Goal: Task Accomplishment & Management: Complete application form

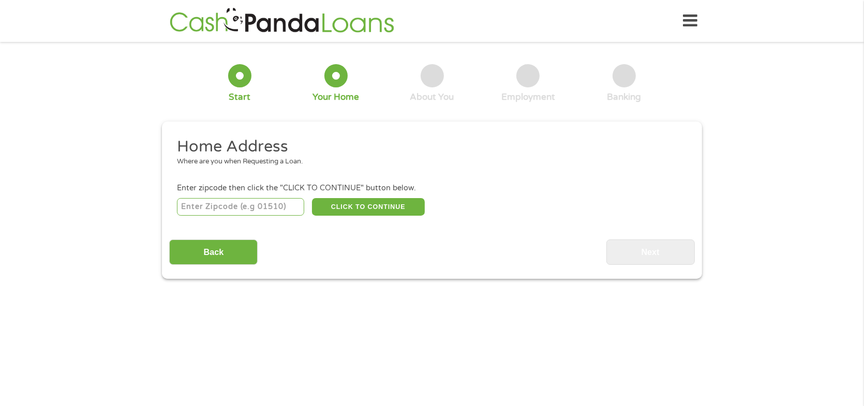
click at [230, 211] on input "number" at bounding box center [241, 207] width 128 height 18
type input "19713"
click at [362, 212] on button "CLICK TO CONTINUE" at bounding box center [368, 207] width 113 height 18
type input "19713"
type input "[GEOGRAPHIC_DATA]"
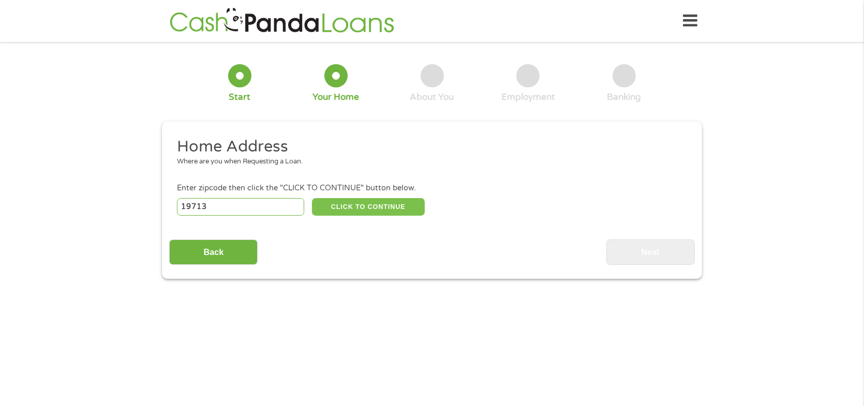
select select "[US_STATE]"
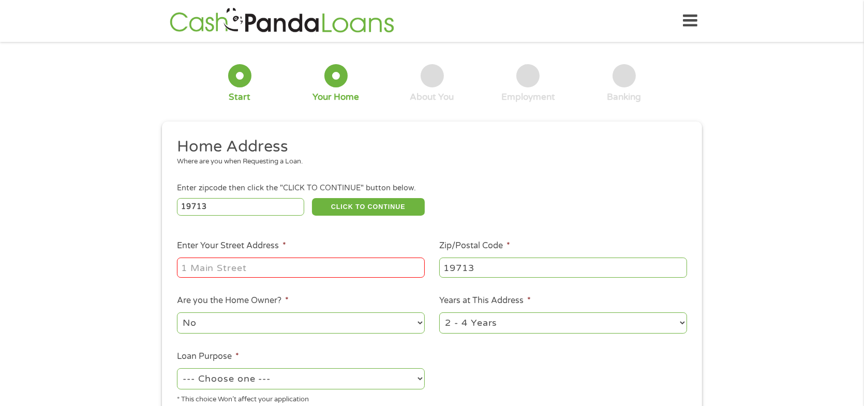
click at [253, 274] on input "Enter Your Street Address *" at bounding box center [301, 268] width 248 height 20
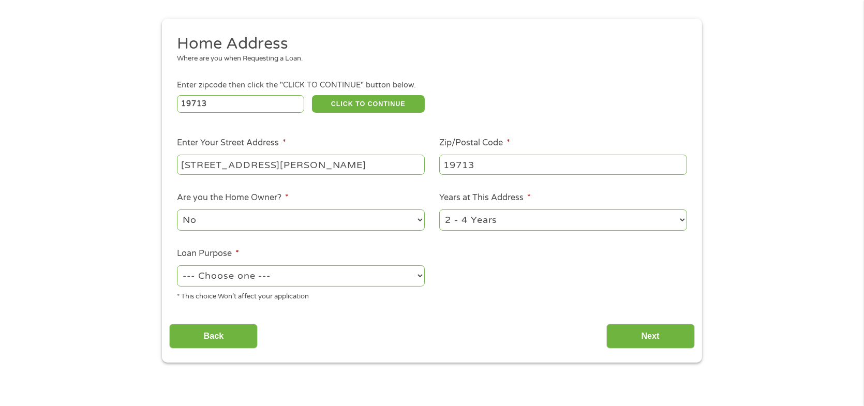
scroll to position [103, 0]
type input "[STREET_ADDRESS][PERSON_NAME]"
click at [485, 221] on select "1 Year or less 1 - 2 Years 2 - 4 Years Over 4 Years" at bounding box center [563, 219] width 248 height 21
select select "60months"
click at [439, 211] on select "1 Year or less 1 - 2 Years 2 - 4 Years Over 4 Years" at bounding box center [563, 219] width 248 height 21
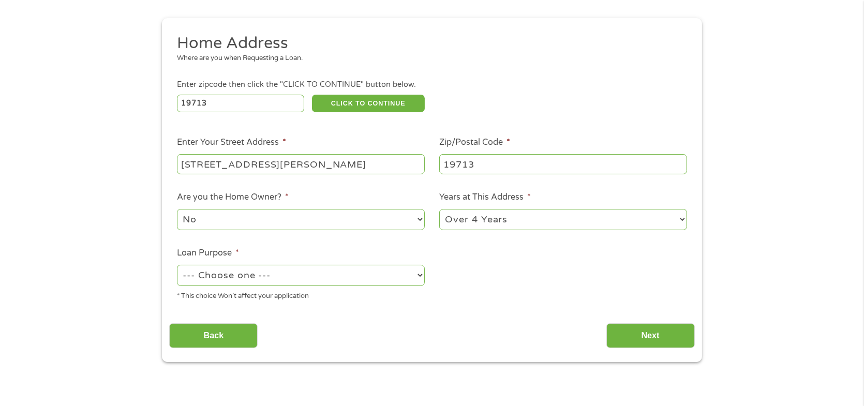
click at [282, 284] on select "--- Choose one --- Pay Bills Debt Consolidation Home Improvement Major Purchase…" at bounding box center [301, 275] width 248 height 21
select select "paybills"
click at [177, 266] on select "--- Choose one --- Pay Bills Debt Consolidation Home Improvement Major Purchase…" at bounding box center [301, 275] width 248 height 21
click at [640, 333] on input "Next" at bounding box center [650, 335] width 88 height 25
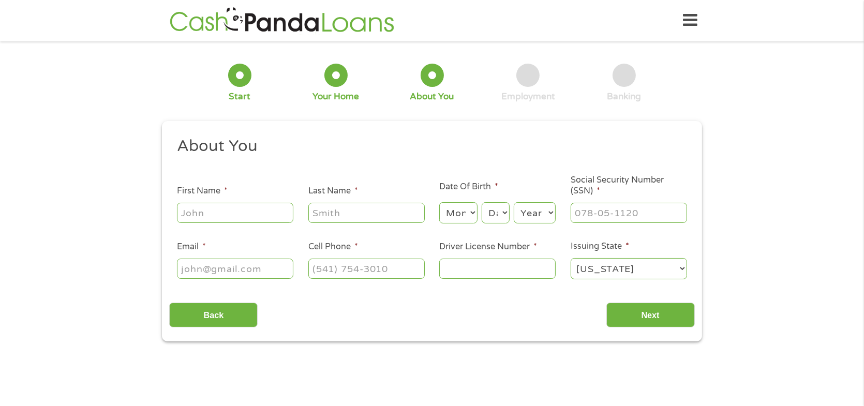
scroll to position [0, 0]
click at [188, 213] on input "First Name *" at bounding box center [235, 213] width 116 height 20
type input "Autumn"
click at [340, 216] on input "Last Name *" at bounding box center [366, 213] width 116 height 20
type input "[PERSON_NAME]"
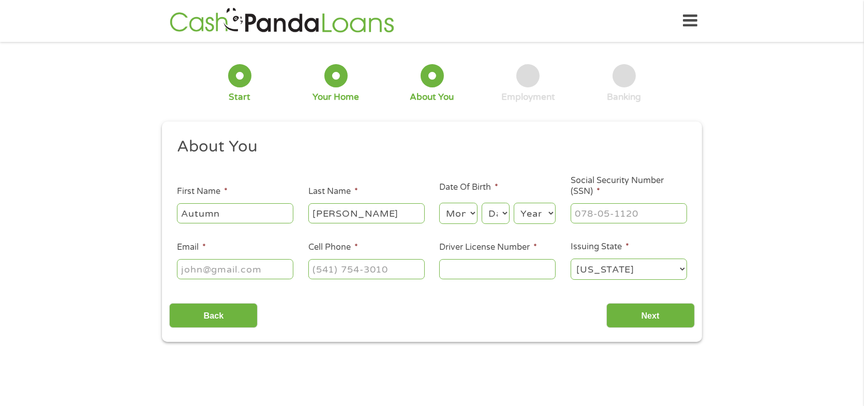
click at [447, 212] on select "Month 1 2 3 4 5 6 7 8 9 10 11 12" at bounding box center [458, 213] width 38 height 21
select select "11"
click at [439, 203] on select "Month 1 2 3 4 5 6 7 8 9 10 11 12" at bounding box center [458, 213] width 38 height 21
click at [497, 213] on select "Day 1 2 3 4 5 6 7 8 9 10 11 12 13 14 15 16 17 18 19 20 21 22 23 24 25 26 27 28 …" at bounding box center [496, 213] width 28 height 21
select select "21"
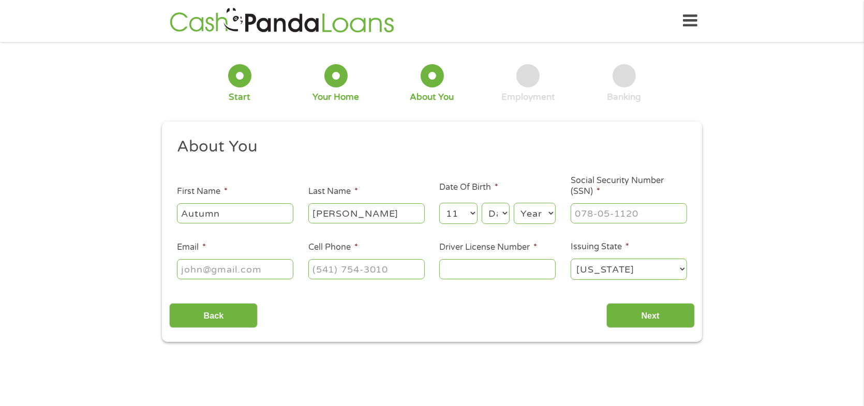
click at [482, 203] on select "Day 1 2 3 4 5 6 7 8 9 10 11 12 13 14 15 16 17 18 19 20 21 22 23 24 25 26 27 28 …" at bounding box center [496, 213] width 28 height 21
click at [535, 213] on select "Year [DATE] 2006 2005 2004 2003 2002 2001 2000 1999 1998 1997 1996 1995 1994 19…" at bounding box center [535, 213] width 42 height 21
select select "1987"
click at [514, 203] on select "Year [DATE] 2006 2005 2004 2003 2002 2001 2000 1999 1998 1997 1996 1995 1994 19…" at bounding box center [535, 213] width 42 height 21
click at [606, 212] on input "___-__-____" at bounding box center [629, 213] width 116 height 20
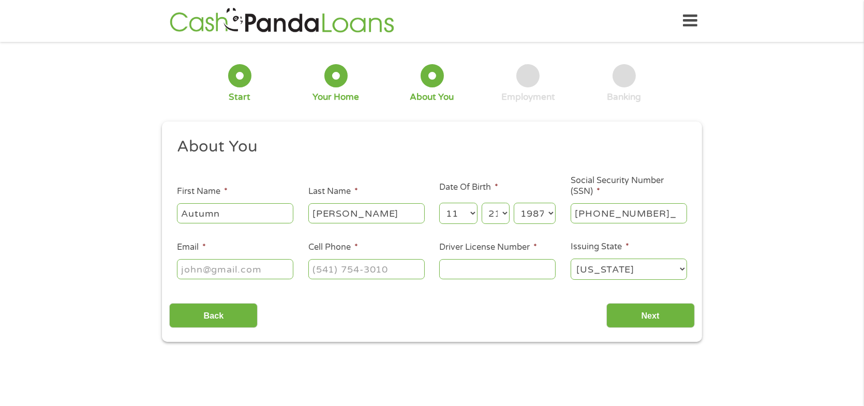
type input "221-76-2087"
click at [233, 273] on input "Email *" at bounding box center [235, 269] width 116 height 20
type input "[EMAIL_ADDRESS][DOMAIN_NAME]"
click at [359, 265] on input "(___) ___-____" at bounding box center [366, 269] width 116 height 20
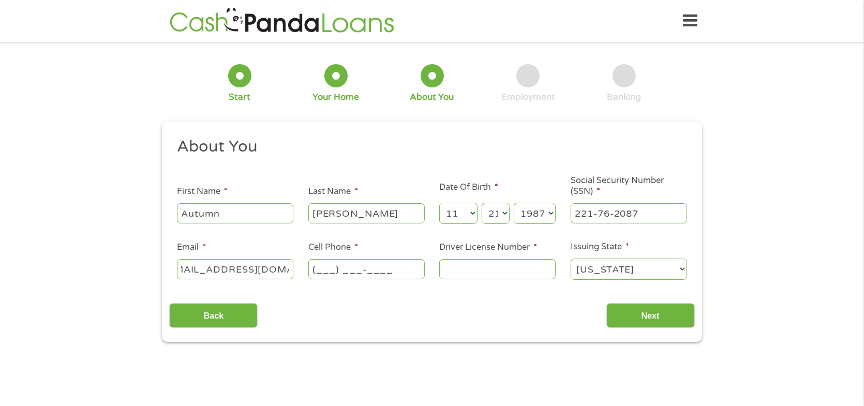
scroll to position [0, 0]
type input "[PHONE_NUMBER]"
click at [457, 271] on input "Driver License Number *" at bounding box center [497, 269] width 116 height 20
click at [474, 272] on input "Driver License Number *" at bounding box center [497, 269] width 116 height 20
type input "1592497"
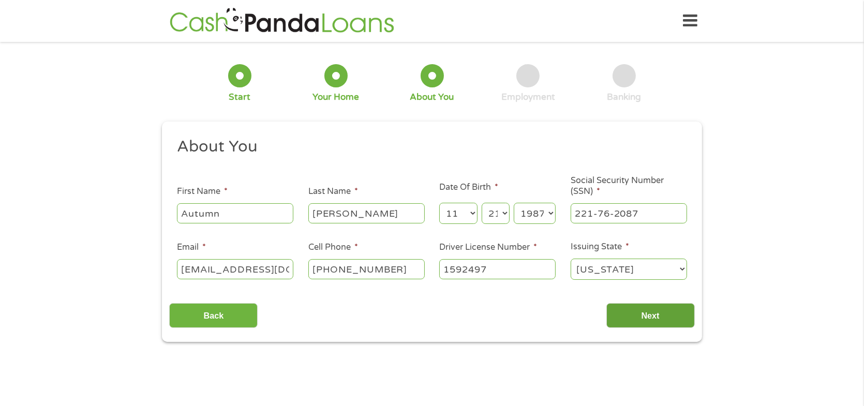
click at [660, 315] on input "Next" at bounding box center [650, 315] width 88 height 25
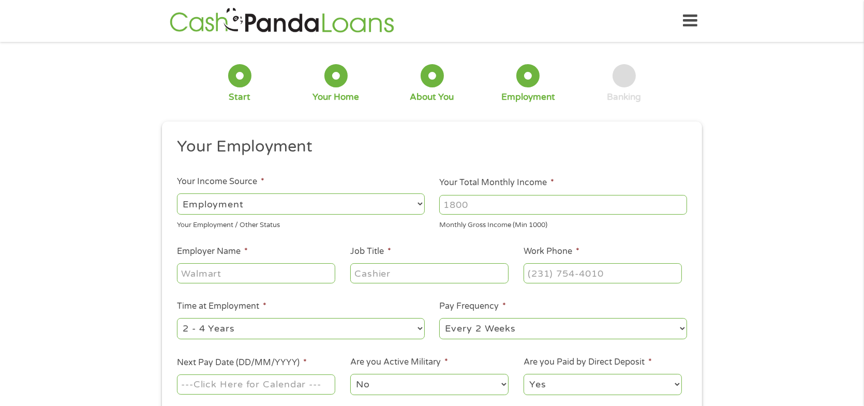
click at [472, 207] on input "Your Total Monthly Income *" at bounding box center [563, 205] width 248 height 20
click at [473, 207] on input "Your Total Monthly Income *" at bounding box center [563, 205] width 248 height 20
type input "3500"
click at [251, 277] on input "Employer Name *" at bounding box center [256, 273] width 158 height 20
type input "Horizon Services"
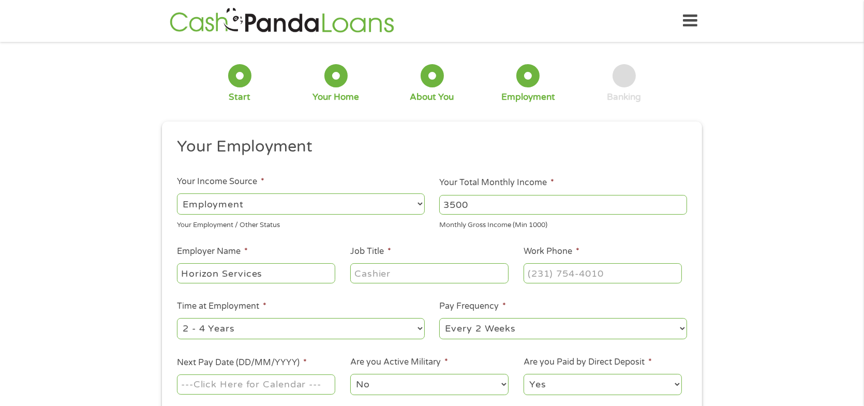
click at [411, 281] on input "Job Title *" at bounding box center [429, 273] width 158 height 20
click at [485, 273] on input "Customer Relations Manaager" at bounding box center [429, 273] width 158 height 20
type input "Customer Relations Manager"
click at [553, 275] on input "(___) ___-____" at bounding box center [603, 273] width 158 height 20
type input "[PHONE_NUMBER]"
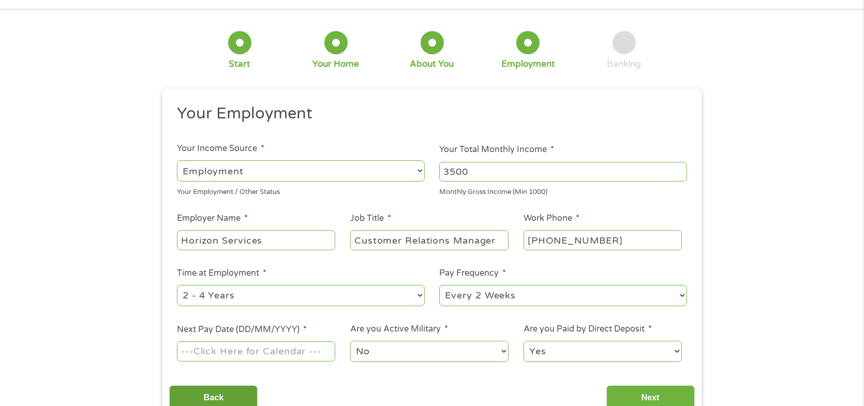
scroll to position [155, 0]
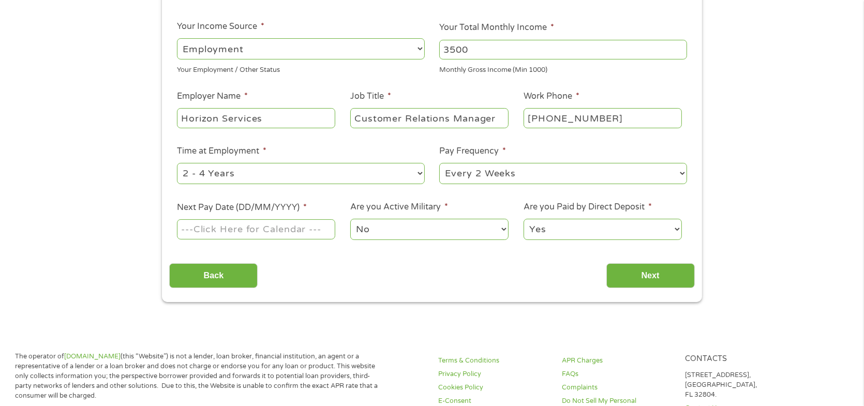
click at [519, 172] on select "--- Choose one --- Every 2 Weeks Every Week Monthly Semi-Monthly" at bounding box center [563, 173] width 248 height 21
drag, startPoint x: 526, startPoint y: 151, endPoint x: 513, endPoint y: 153, distance: 13.1
click at [526, 151] on li "Pay Frequency * --- Choose one --- Every 2 Weeks Every Week Monthly Semi-Monthly" at bounding box center [563, 165] width 263 height 41
click at [252, 234] on input "Next Pay Date (DD/MM/YYYY) *" at bounding box center [256, 229] width 158 height 20
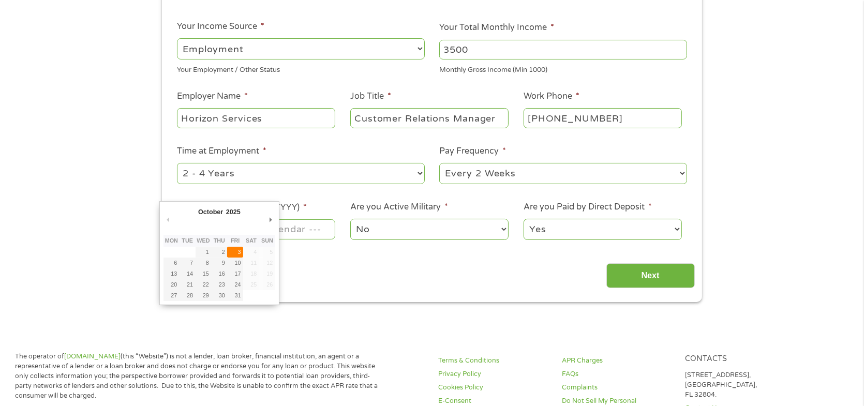
type input "[DATE]"
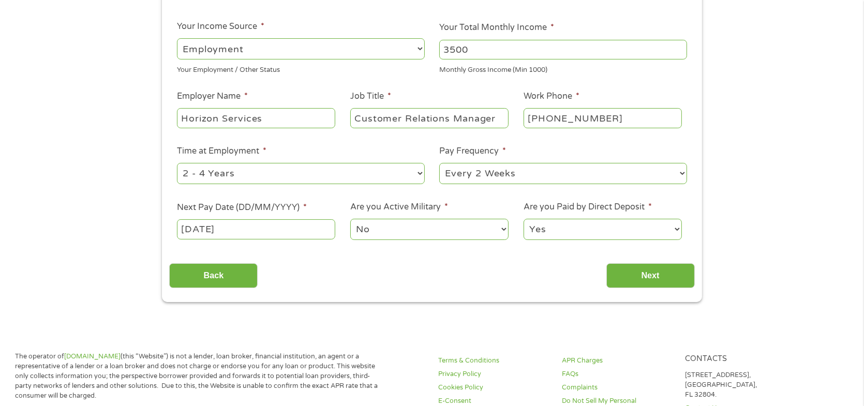
click at [401, 227] on select "No Yes" at bounding box center [429, 229] width 158 height 21
click at [406, 223] on select "No Yes" at bounding box center [429, 229] width 158 height 21
click at [668, 277] on input "Next" at bounding box center [650, 275] width 88 height 25
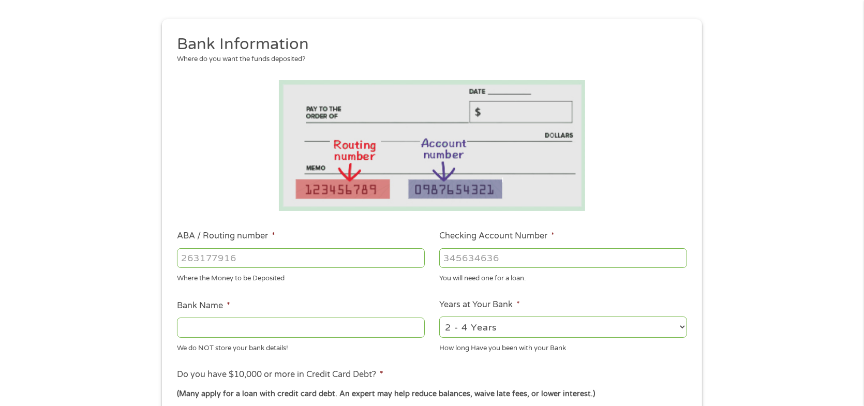
scroll to position [103, 0]
click at [241, 261] on input "ABA / Routing number *" at bounding box center [301, 257] width 248 height 20
type input "031100869"
type input "[PERSON_NAME] FARGO BANK"
type input "031100869"
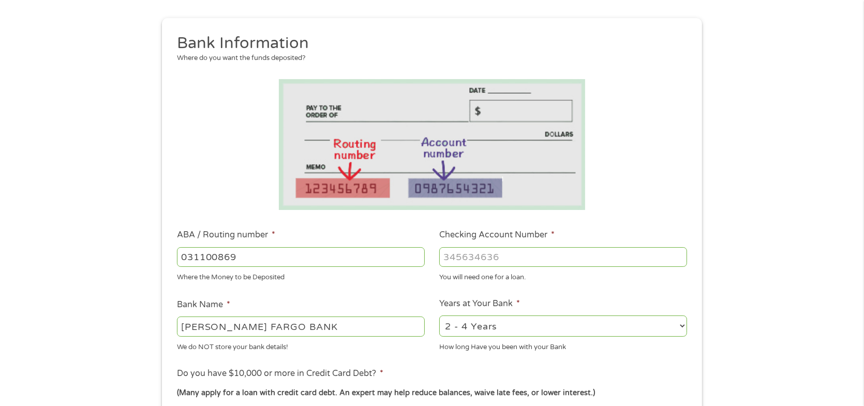
click at [493, 333] on select "2 - 4 Years 6 - 12 Months 1 - 2 Years Over 4 Years" at bounding box center [563, 326] width 248 height 21
select select "60months"
click at [439, 316] on select "2 - 4 Years 6 - 12 Months 1 - 2 Years Over 4 Years" at bounding box center [563, 326] width 248 height 21
click at [481, 264] on input "Checking Account Number *" at bounding box center [563, 257] width 248 height 20
click at [467, 258] on input "Checking Account Number *" at bounding box center [563, 257] width 248 height 20
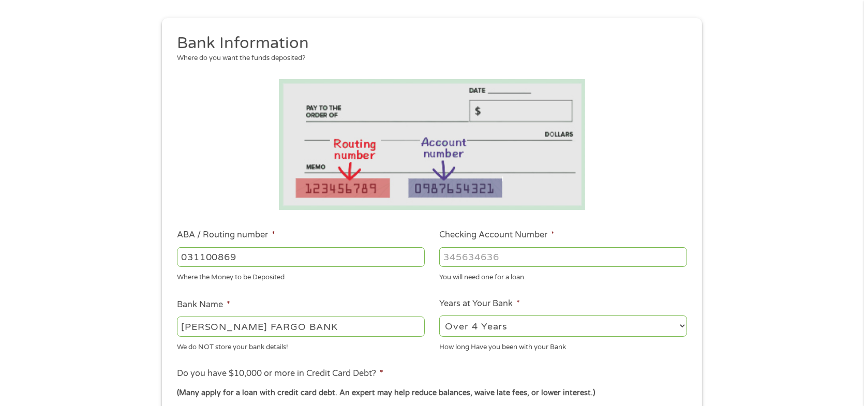
click at [467, 258] on input "Checking Account Number *" at bounding box center [563, 257] width 248 height 20
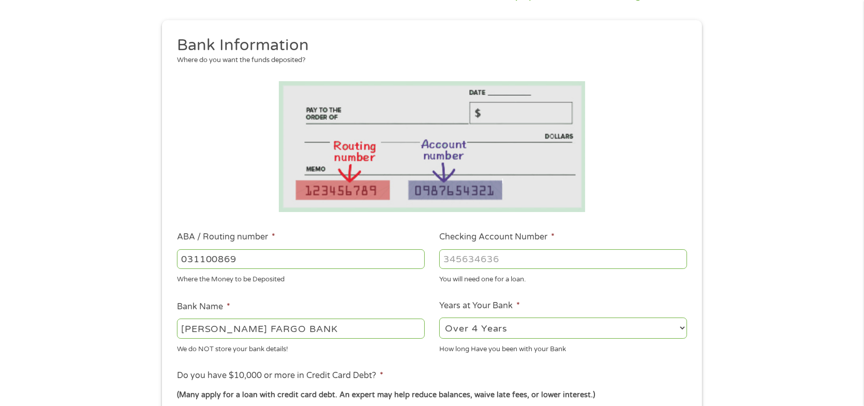
click at [517, 255] on input "Checking Account Number *" at bounding box center [563, 259] width 248 height 20
click at [487, 261] on input "Checking Account Number *" at bounding box center [563, 259] width 248 height 20
click at [496, 266] on input "277" at bounding box center [563, 259] width 248 height 20
type input "2775595198"
click at [390, 285] on div "Where the Money to be Deposited" at bounding box center [301, 278] width 248 height 14
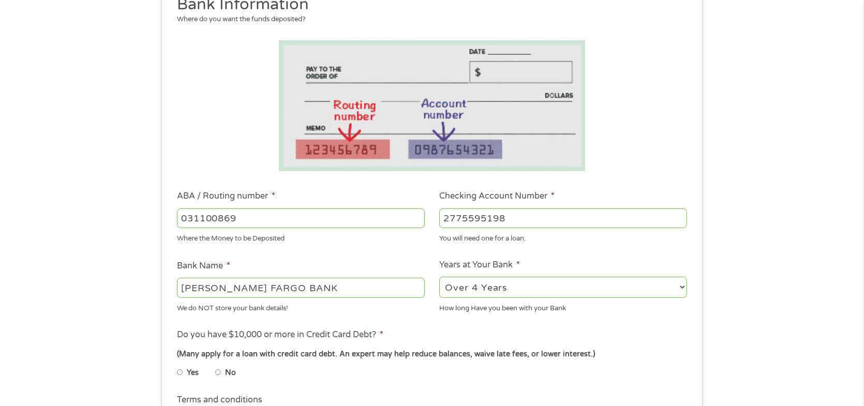
scroll to position [205, 0]
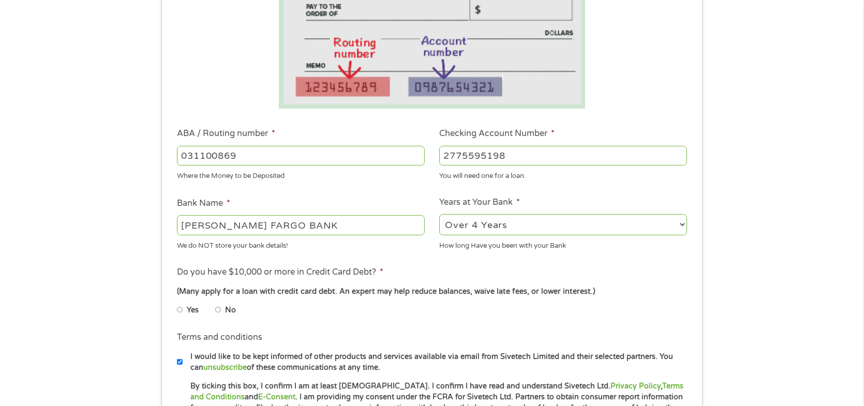
click at [216, 310] on input "No" at bounding box center [218, 310] width 6 height 17
radio input "true"
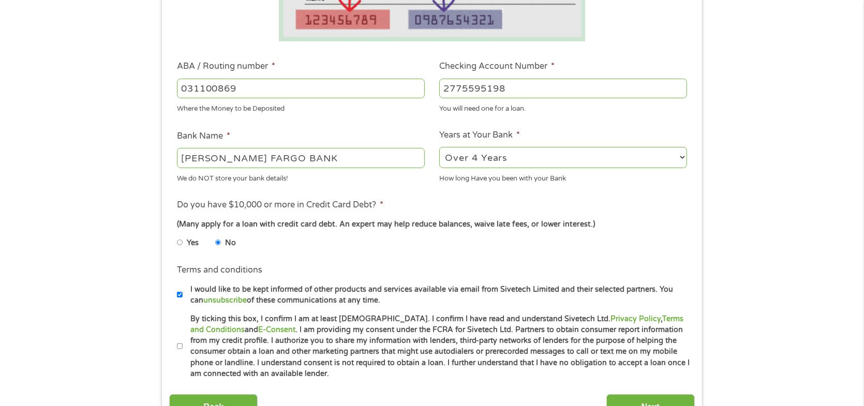
scroll to position [360, 0]
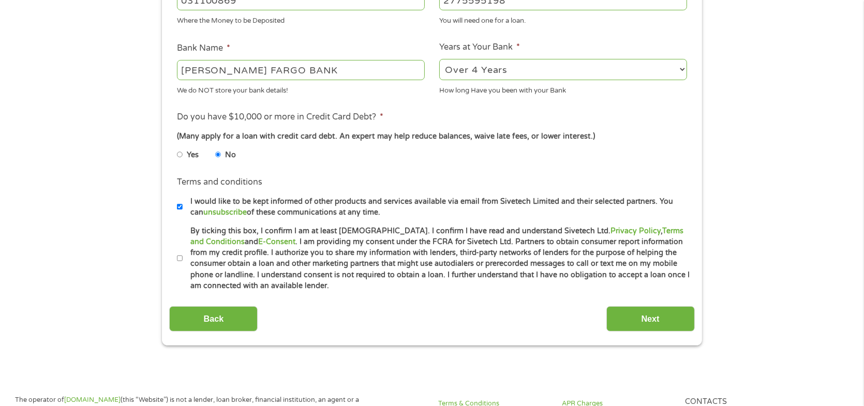
click at [177, 265] on input "By ticking this box, I confirm I am at least [DEMOGRAPHIC_DATA]. I confirm I ha…" at bounding box center [180, 258] width 6 height 17
checkbox input "true"
click at [650, 321] on input "Next" at bounding box center [650, 318] width 88 height 25
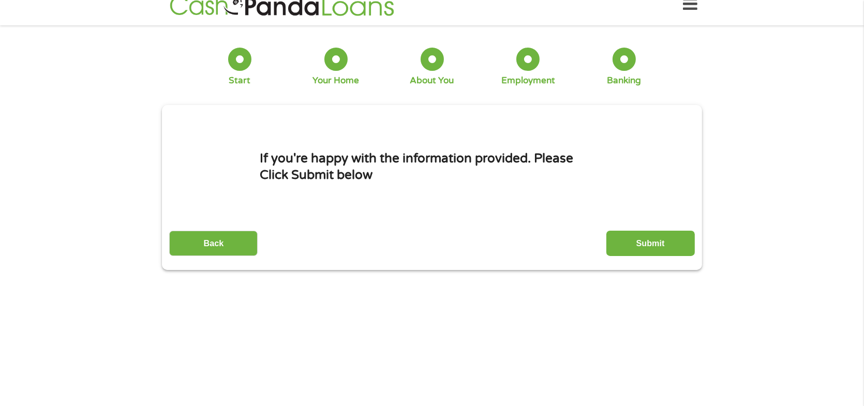
scroll to position [0, 0]
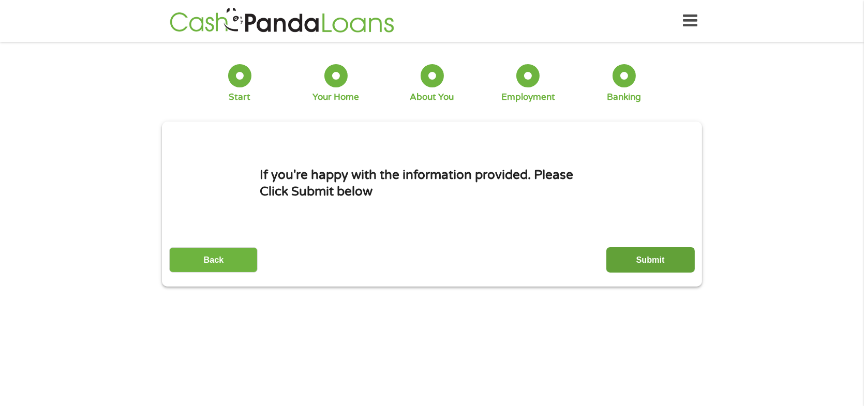
click at [640, 258] on input "Submit" at bounding box center [650, 259] width 88 height 25
